Goal: Obtain resource: Obtain resource

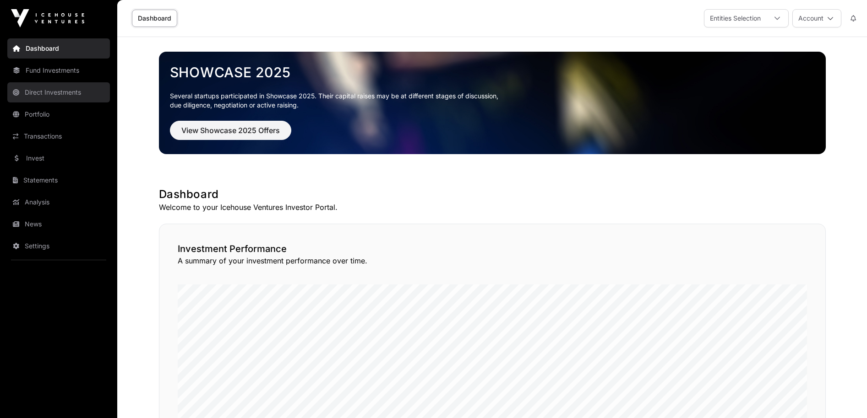
click at [57, 88] on link "Direct Investments" at bounding box center [58, 92] width 103 height 20
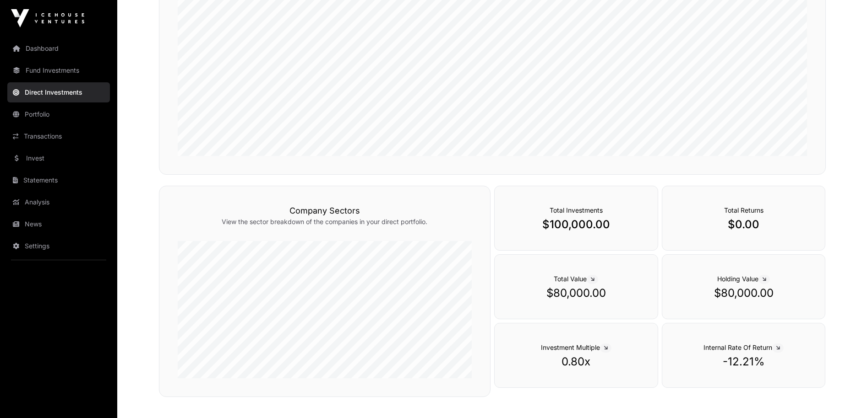
scroll to position [255, 0]
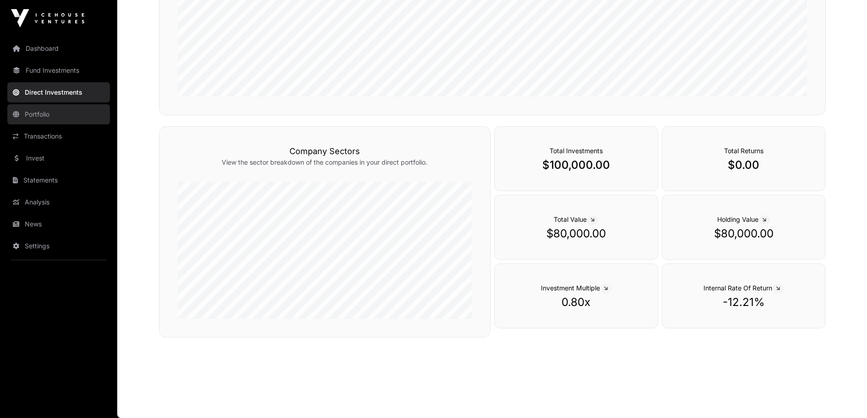
click at [46, 113] on link "Portfolio" at bounding box center [58, 114] width 103 height 20
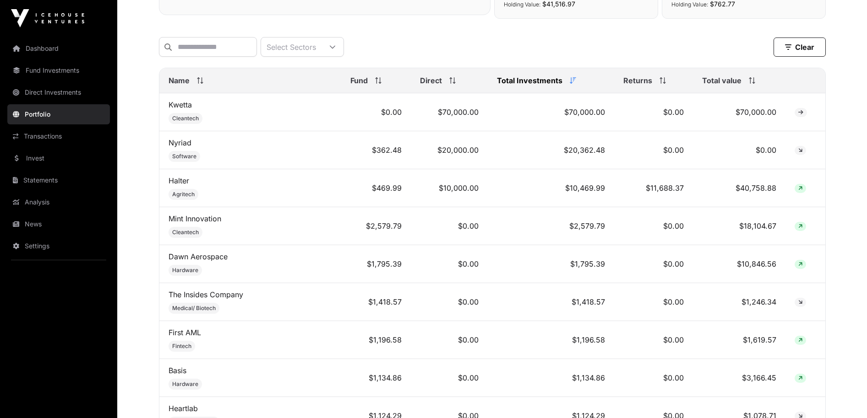
scroll to position [424, 0]
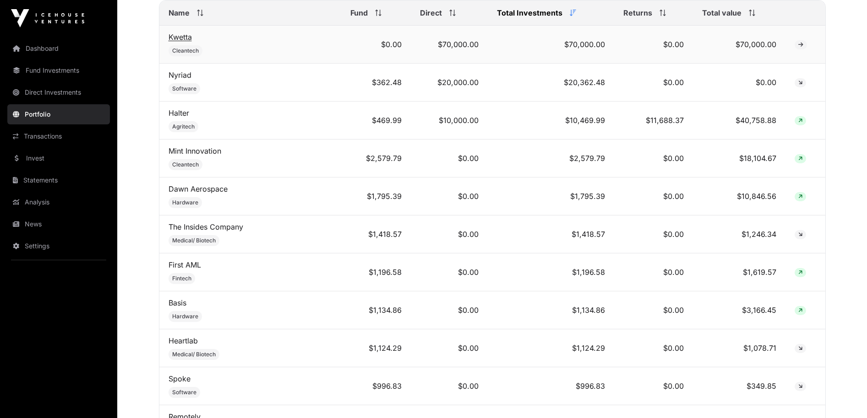
click at [173, 35] on link "Kwetta" at bounding box center [179, 37] width 23 height 9
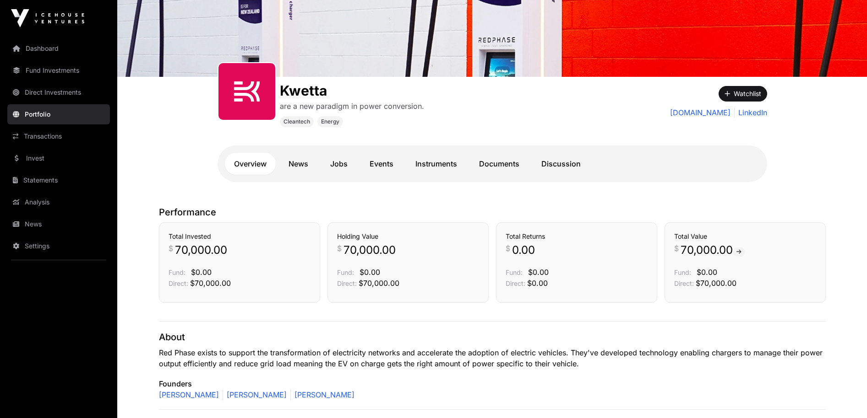
scroll to position [102, 0]
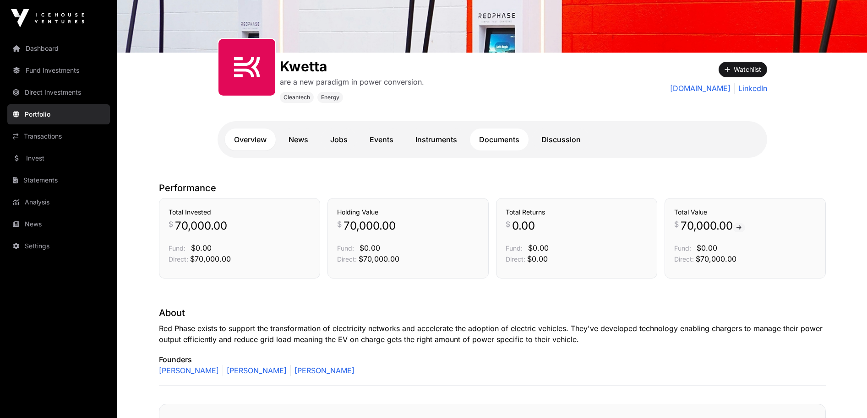
click at [485, 137] on link "Documents" at bounding box center [499, 140] width 59 height 22
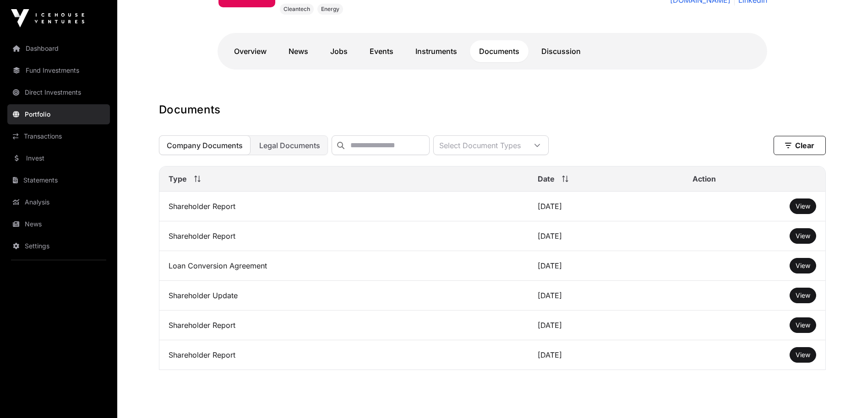
scroll to position [220, 0]
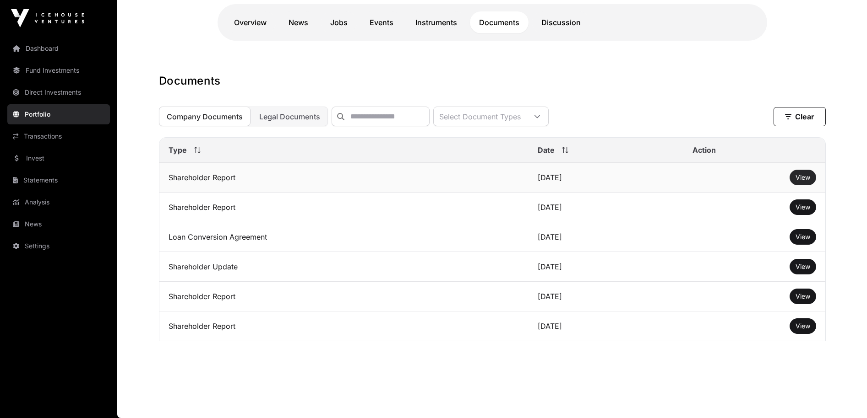
click at [803, 180] on span "View" at bounding box center [802, 178] width 15 height 8
click at [801, 180] on span "View" at bounding box center [802, 178] width 15 height 8
click at [217, 114] on span "Company Documents" at bounding box center [205, 116] width 76 height 9
click at [292, 113] on span "Legal Documents" at bounding box center [289, 116] width 61 height 9
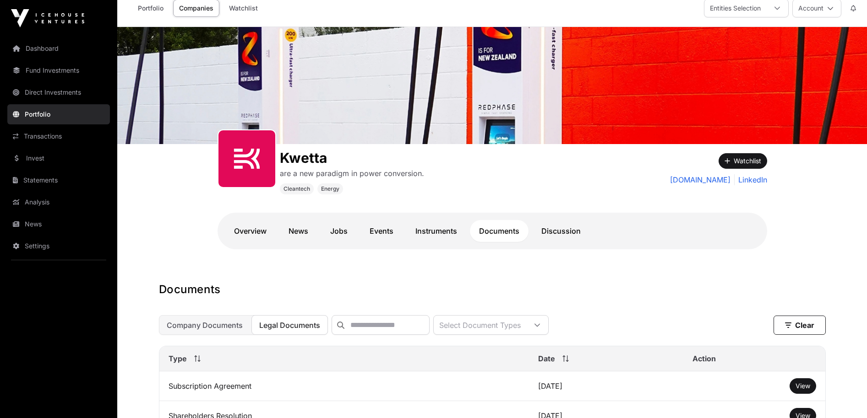
scroll to position [0, 0]
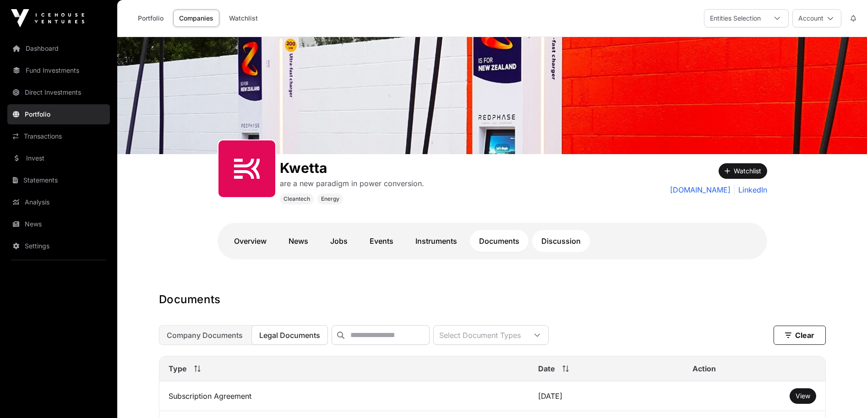
click at [545, 249] on link "Discussion" at bounding box center [561, 241] width 58 height 22
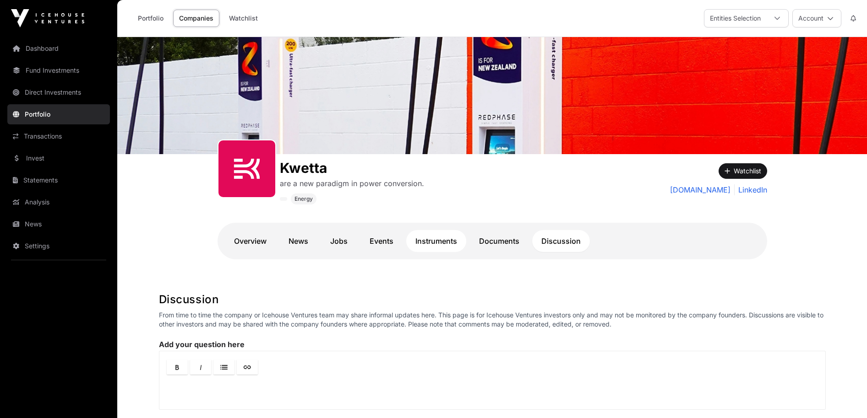
click at [447, 237] on link "Instruments" at bounding box center [436, 241] width 60 height 22
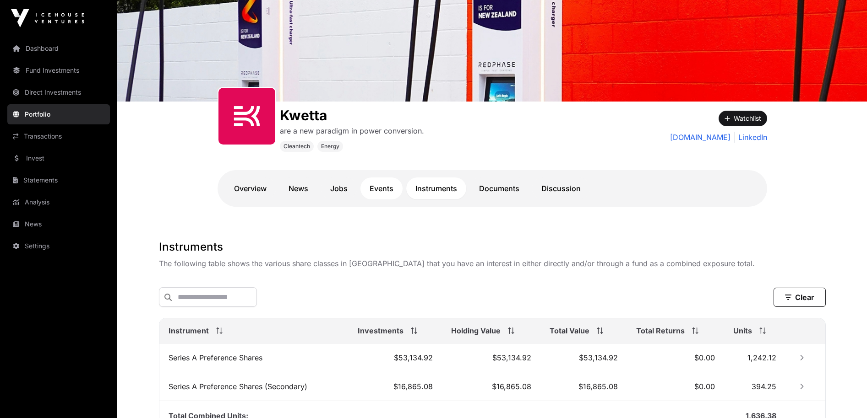
scroll to position [54, 0]
